Goal: Task Accomplishment & Management: Manage account settings

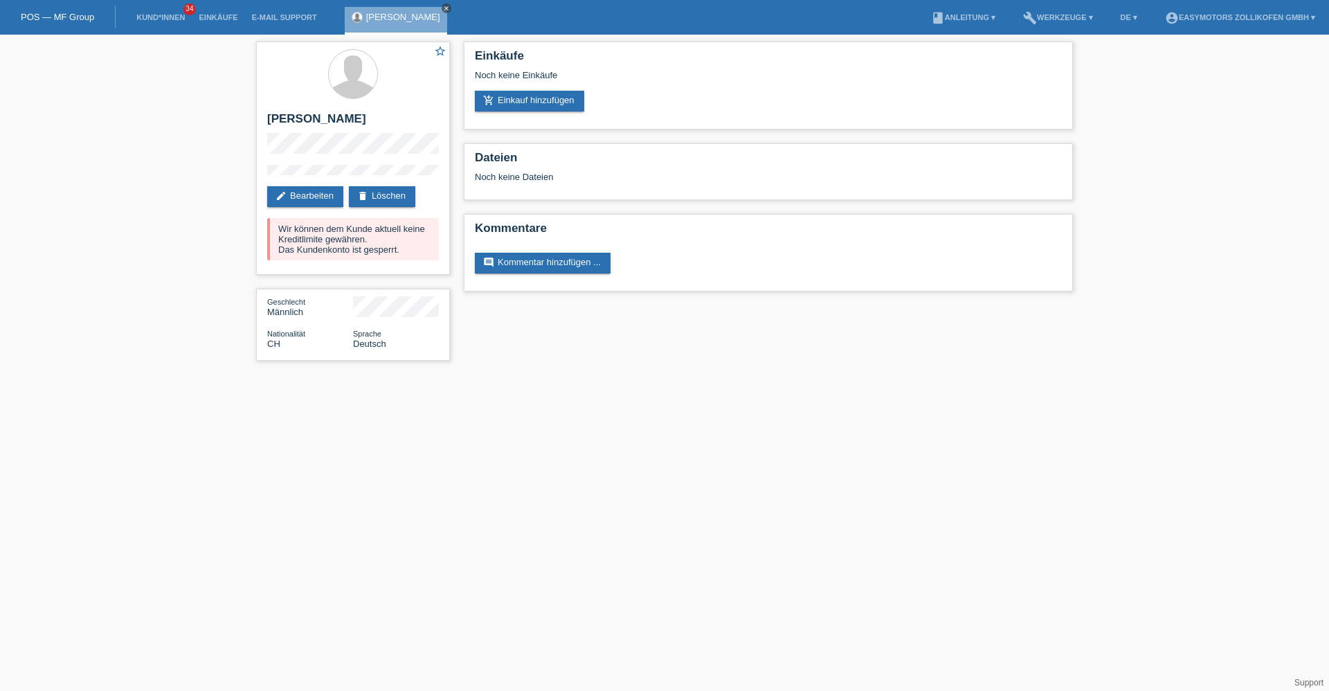
click at [451, 4] on link "close" at bounding box center [447, 8] width 10 height 10
click at [71, 15] on link "POS — MF Group" at bounding box center [57, 17] width 73 height 10
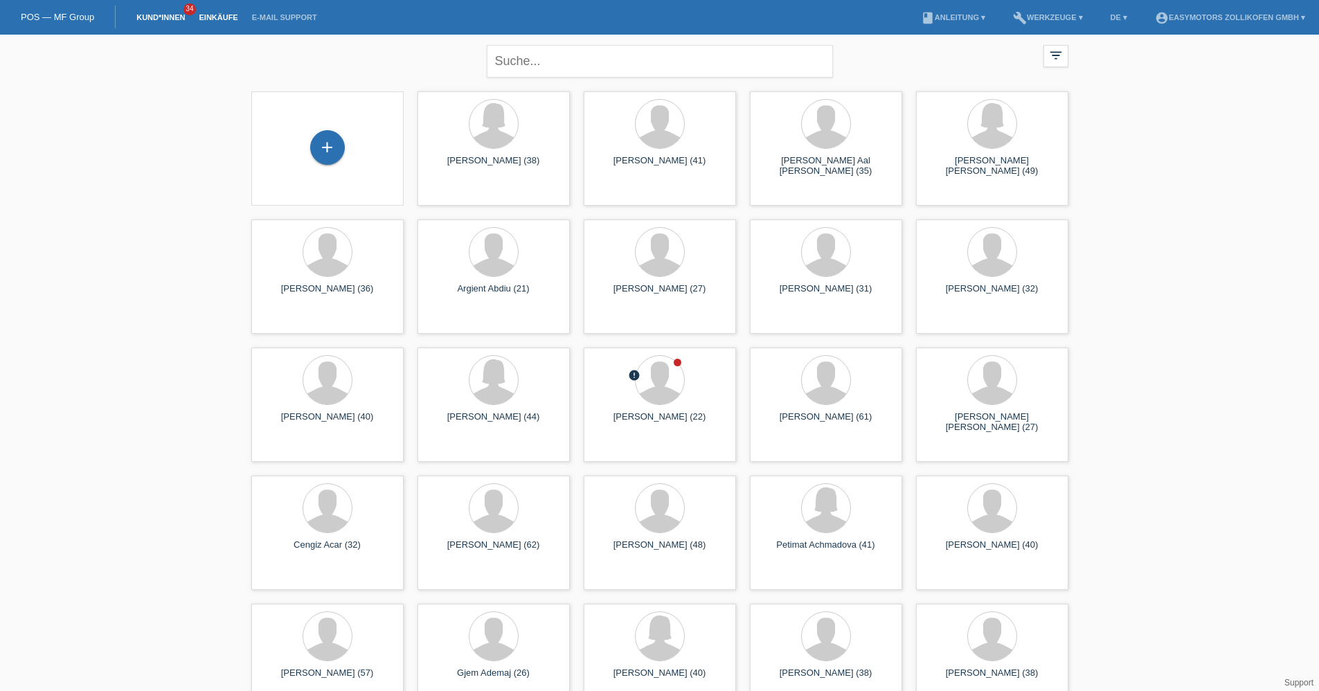
click at [231, 16] on link "Einkäufe" at bounding box center [218, 17] width 53 height 8
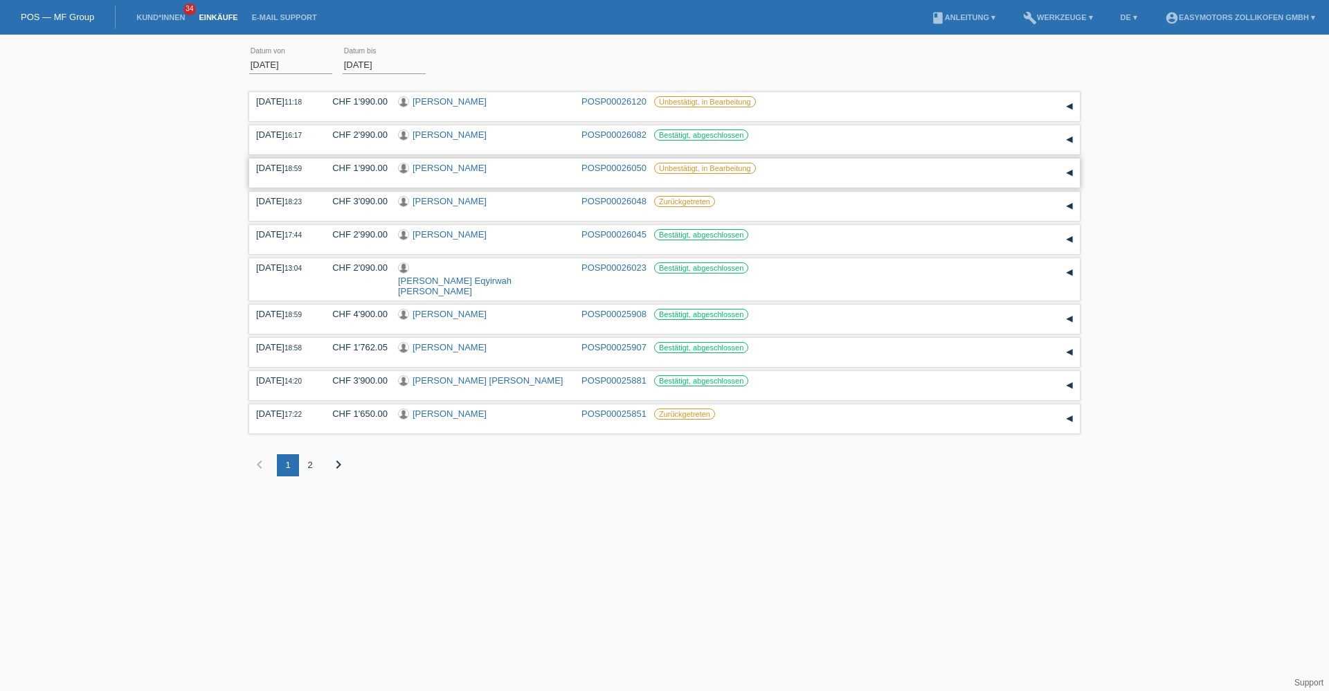
click at [463, 165] on link "Jehona Osmanaj" at bounding box center [450, 168] width 74 height 10
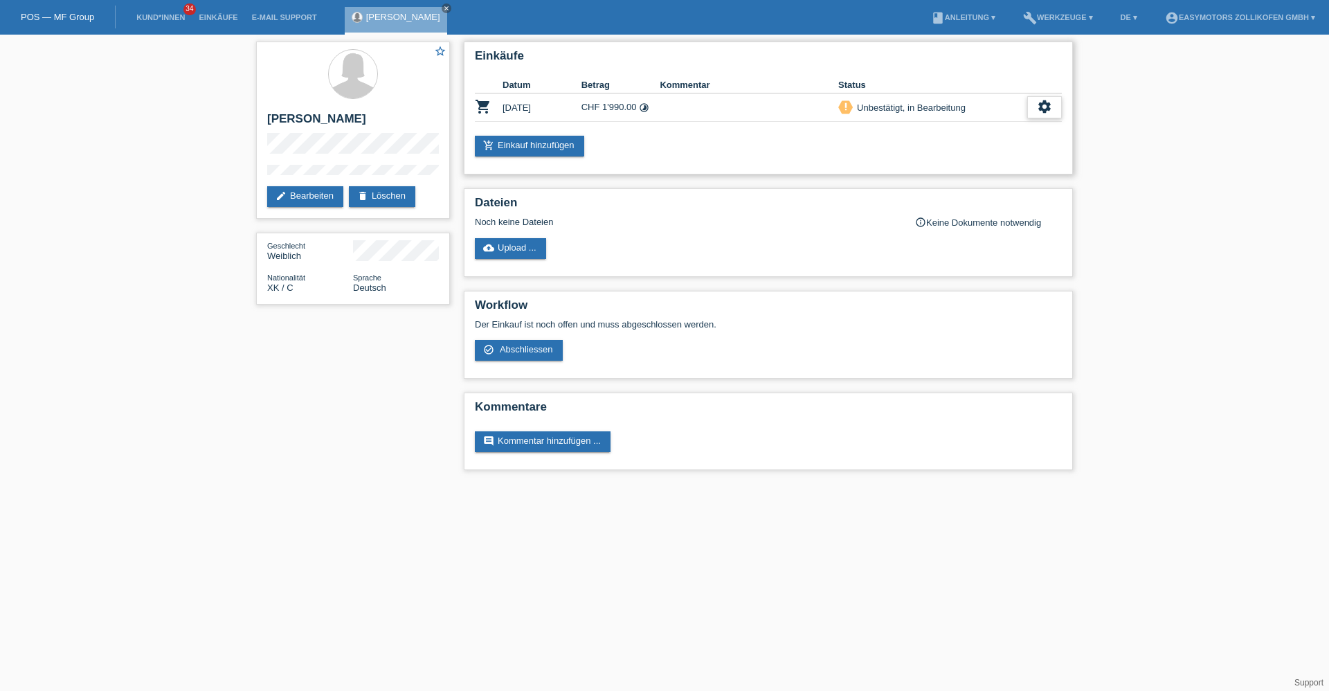
click at [1049, 111] on icon "settings" at bounding box center [1044, 106] width 15 height 15
click at [954, 165] on span "Abschliessen" at bounding box center [932, 170] width 57 height 17
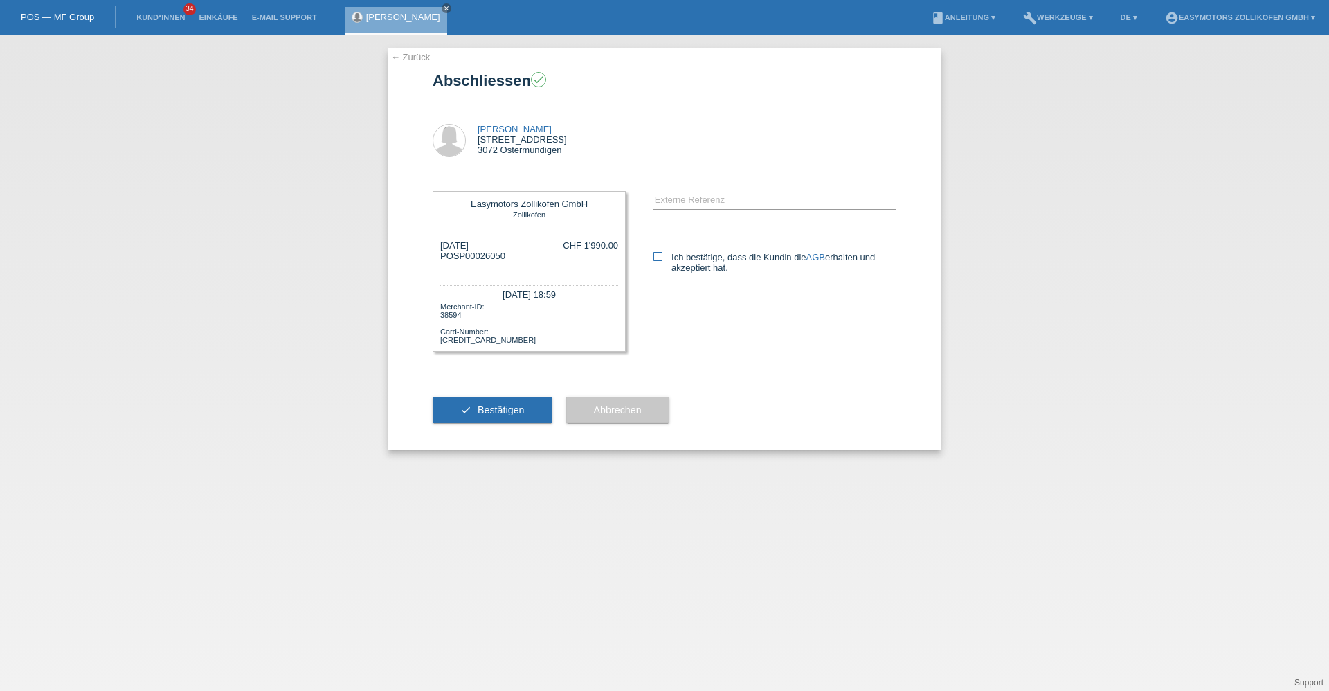
click at [664, 260] on label "Ich bestätige, dass die Kundin die AGB erhalten und akzeptiert hat." at bounding box center [774, 262] width 243 height 21
click at [662, 260] on input "Ich bestätige, dass die Kundin die AGB erhalten und akzeptiert hat." at bounding box center [657, 256] width 9 height 9
checkbox input "true"
click at [523, 406] on span "Bestätigen" at bounding box center [501, 409] width 47 height 11
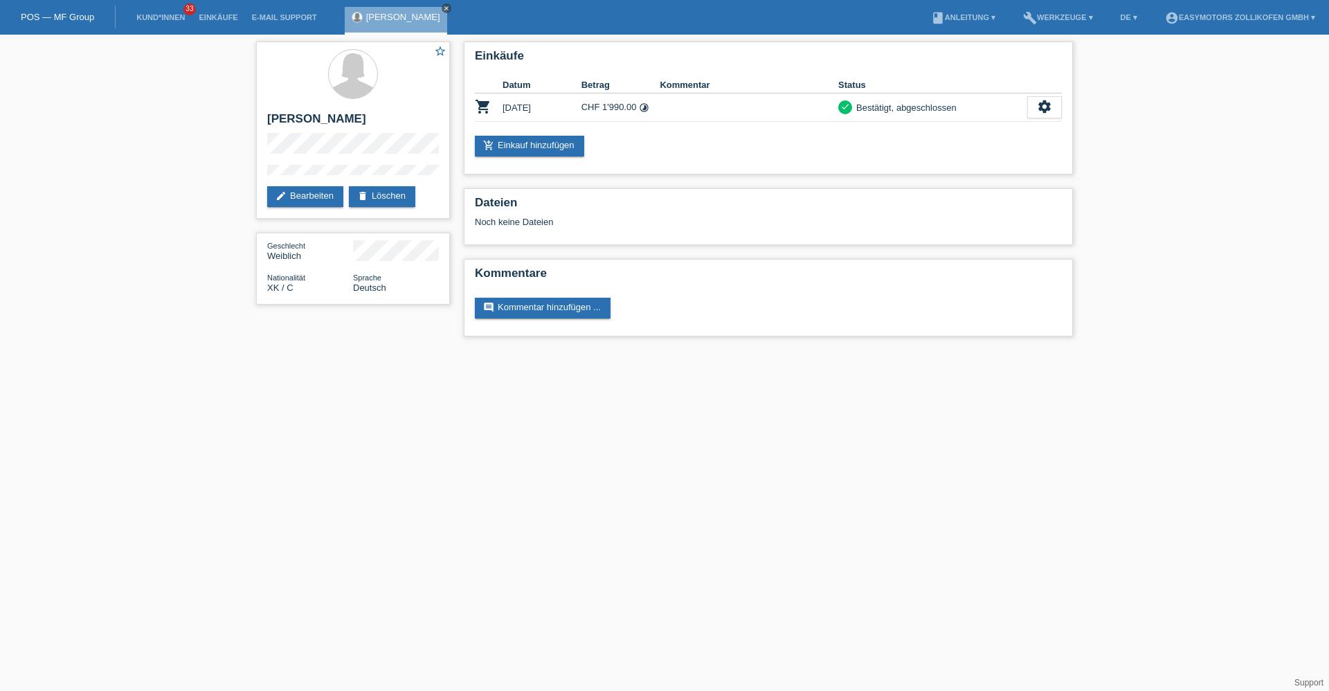
click at [443, 8] on icon "close" at bounding box center [446, 8] width 7 height 7
click at [87, 17] on link "POS — MF Group" at bounding box center [57, 17] width 73 height 10
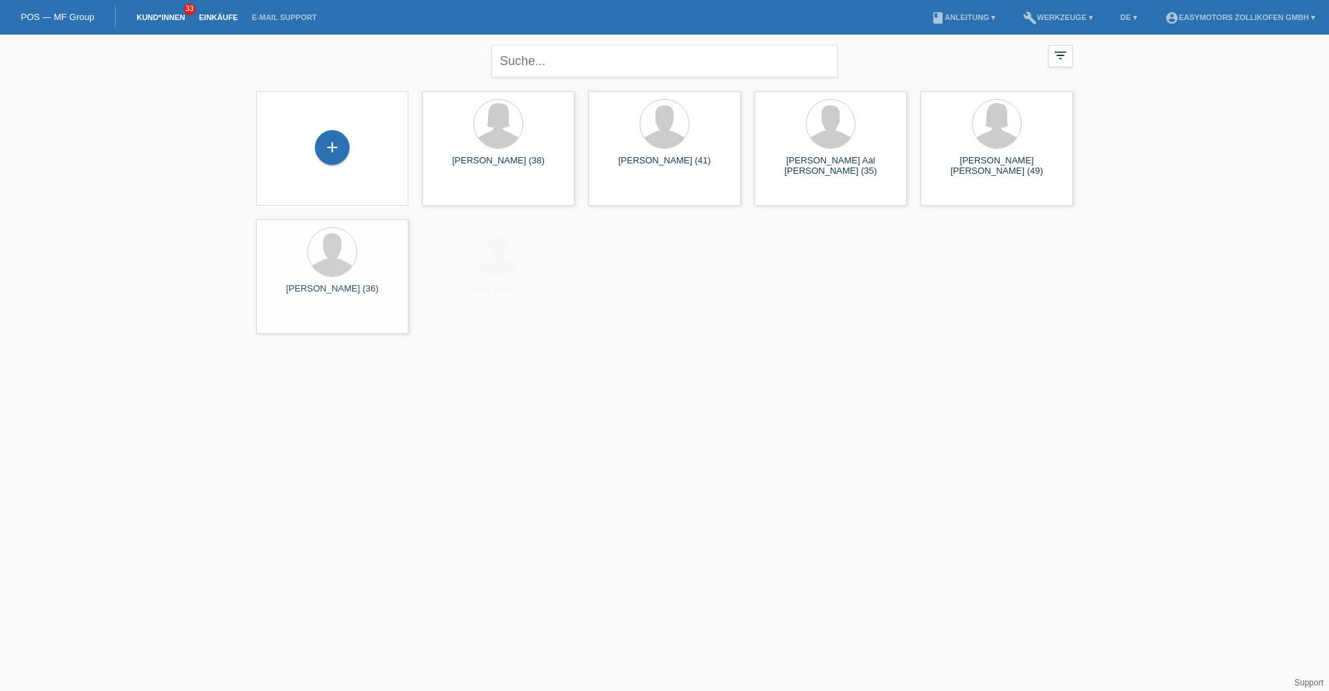
click at [210, 16] on link "Einkäufe" at bounding box center [218, 17] width 53 height 8
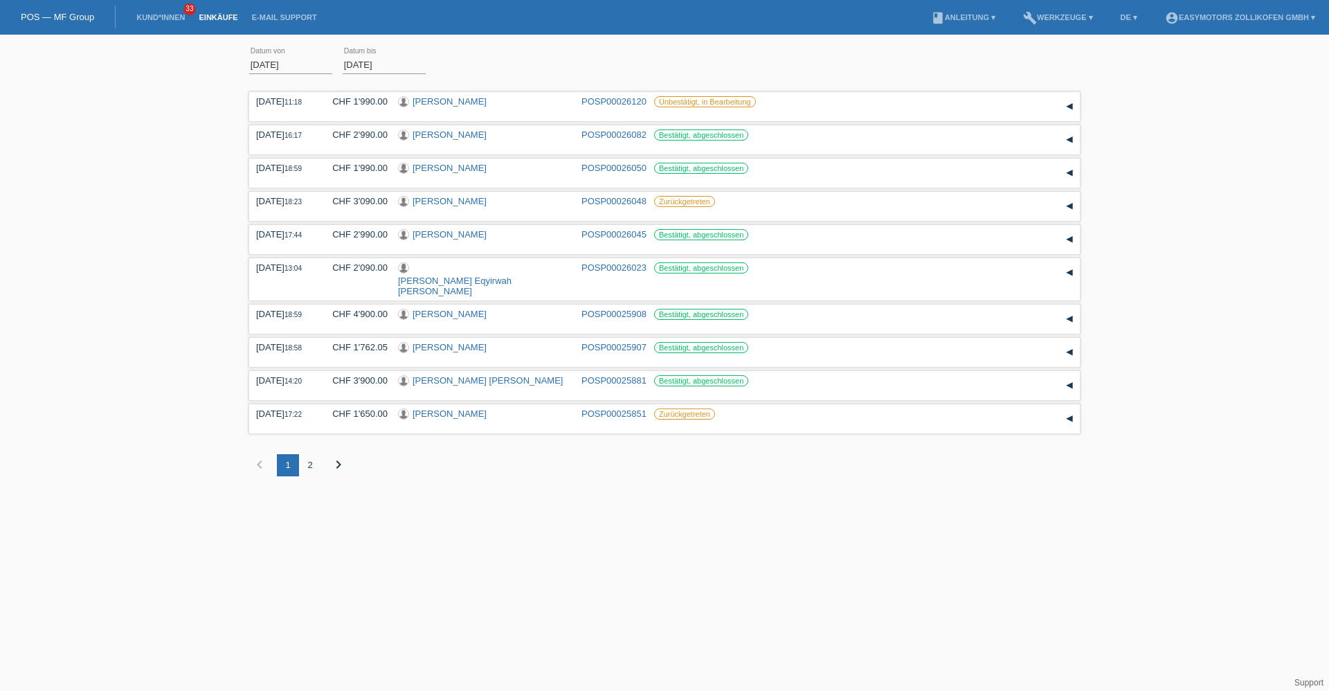
click at [51, 14] on link "POS — MF Group" at bounding box center [57, 17] width 73 height 10
